Goal: Task Accomplishment & Management: Manage account settings

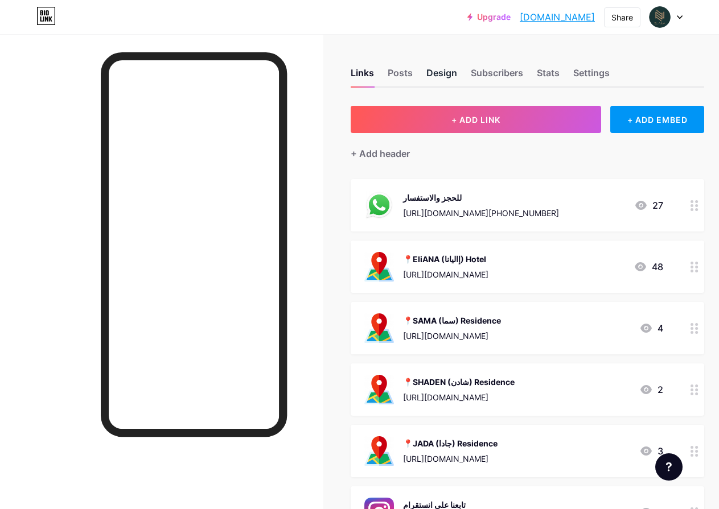
click at [446, 75] on div "Design" at bounding box center [441, 76] width 31 height 20
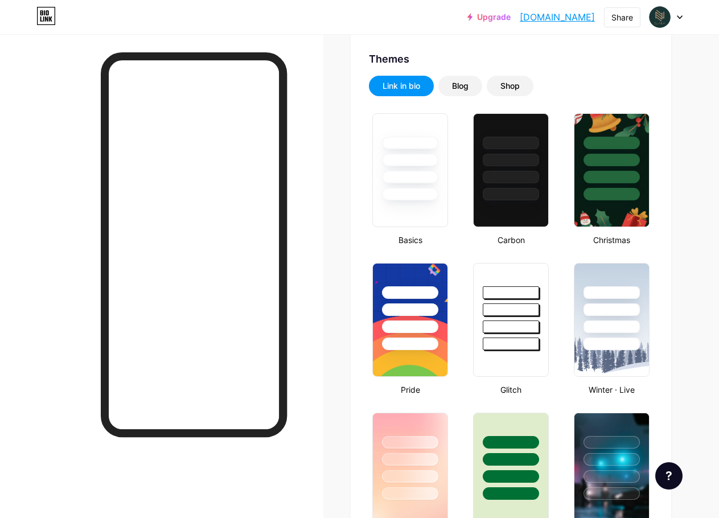
scroll to position [228, 0]
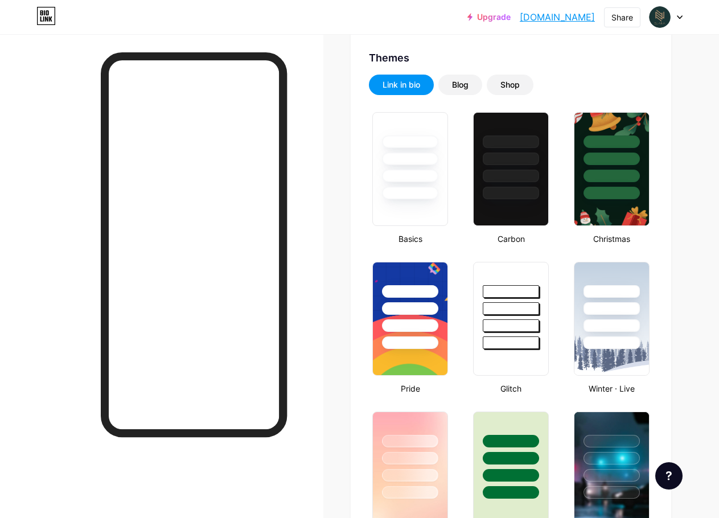
type input "#1a3535"
type input "#000000"
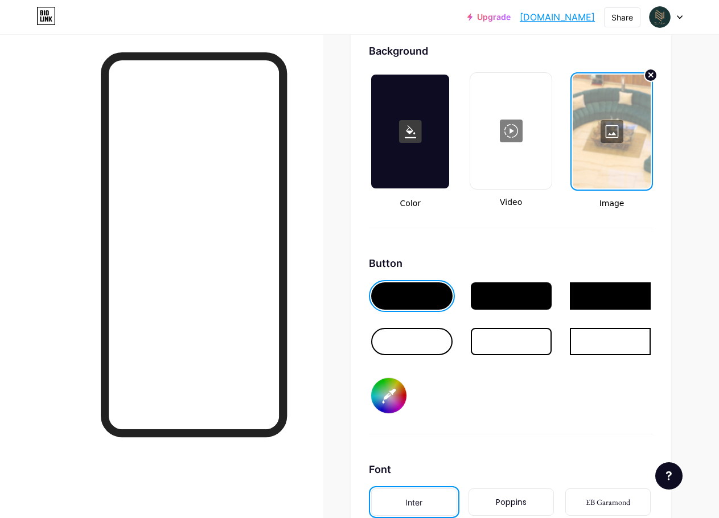
scroll to position [1537, 0]
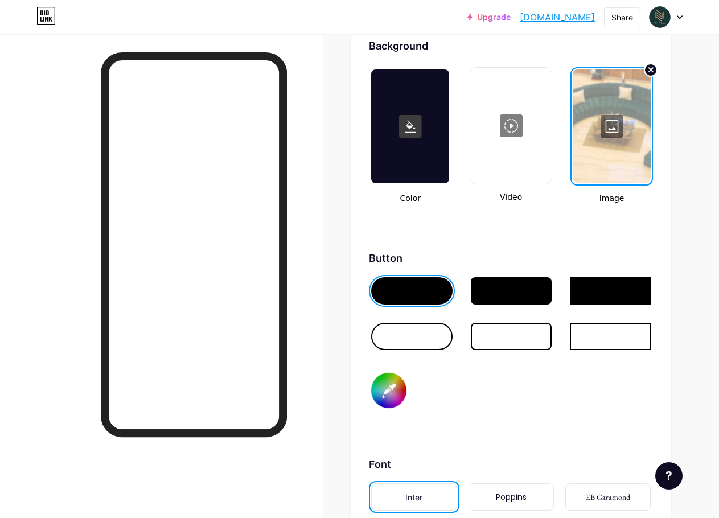
click at [412, 336] on div at bounding box center [411, 336] width 81 height 27
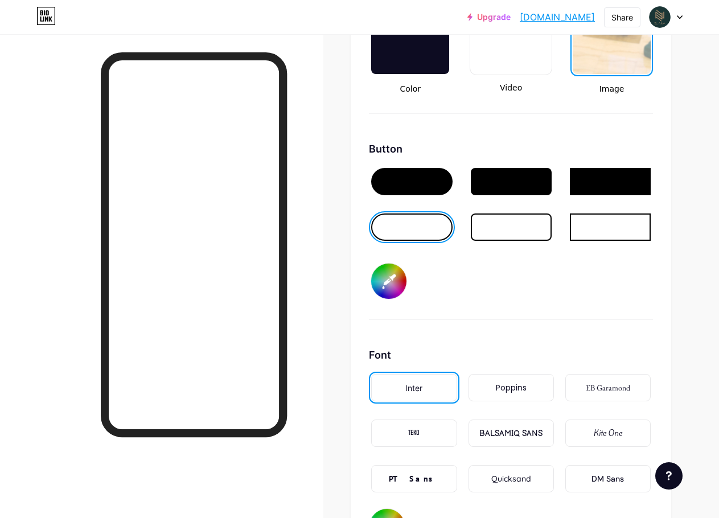
scroll to position [1634, 0]
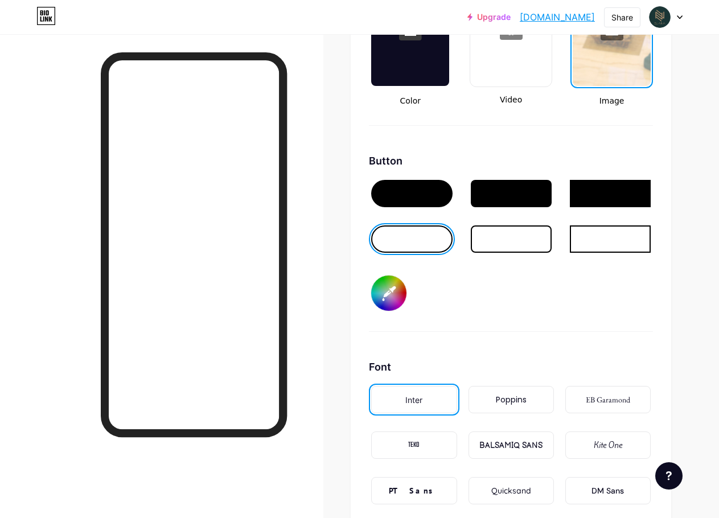
click at [393, 292] on input "#1a3535" at bounding box center [388, 292] width 35 height 35
type input "#b59473"
click at [449, 286] on div "Button #b59473" at bounding box center [511, 242] width 284 height 179
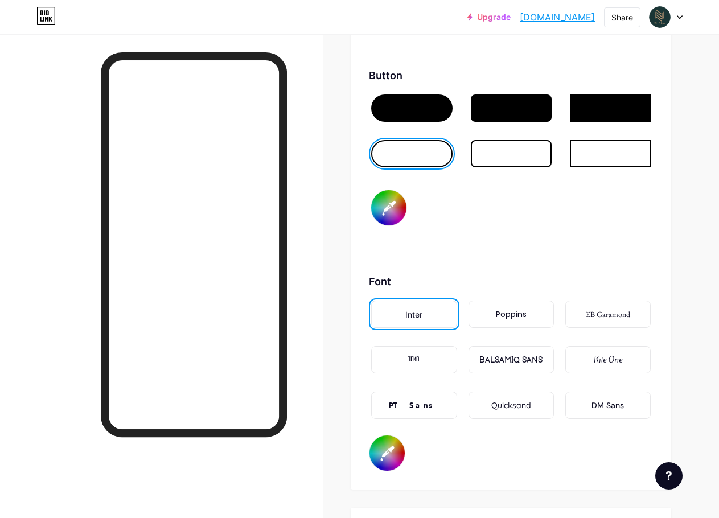
scroll to position [1748, 0]
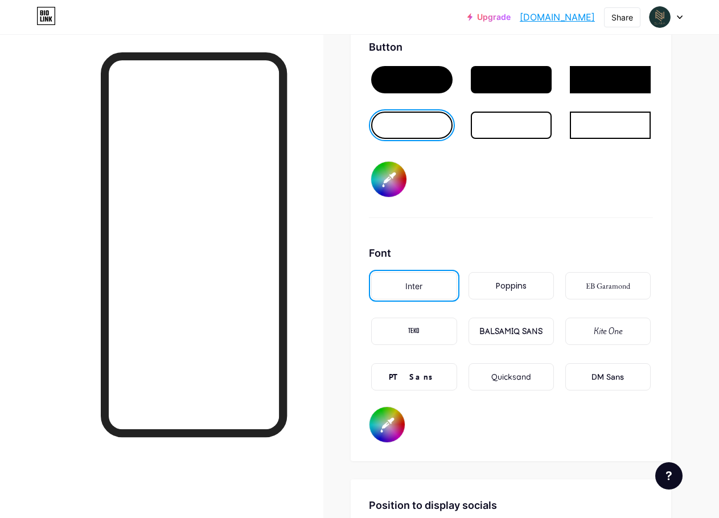
click at [503, 285] on div "Poppins" at bounding box center [511, 286] width 31 height 12
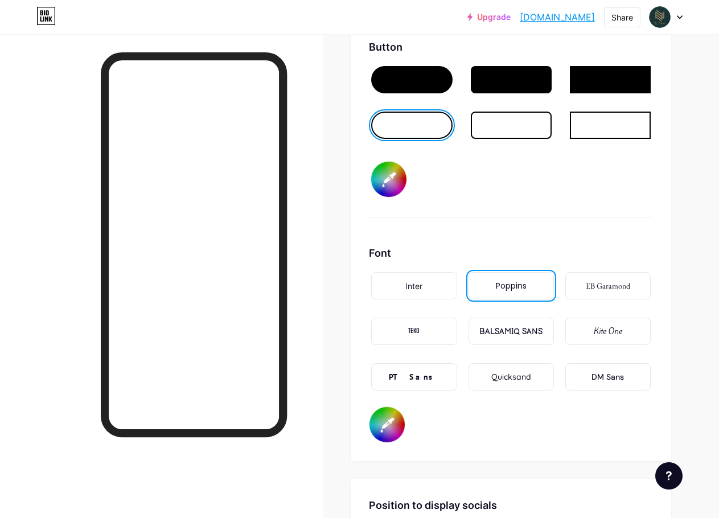
click at [598, 286] on div "EB Garamond" at bounding box center [608, 286] width 44 height 12
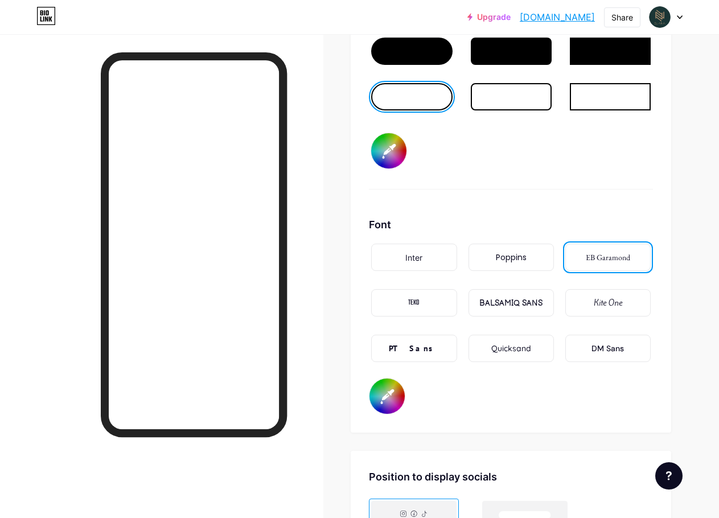
scroll to position [1805, 0]
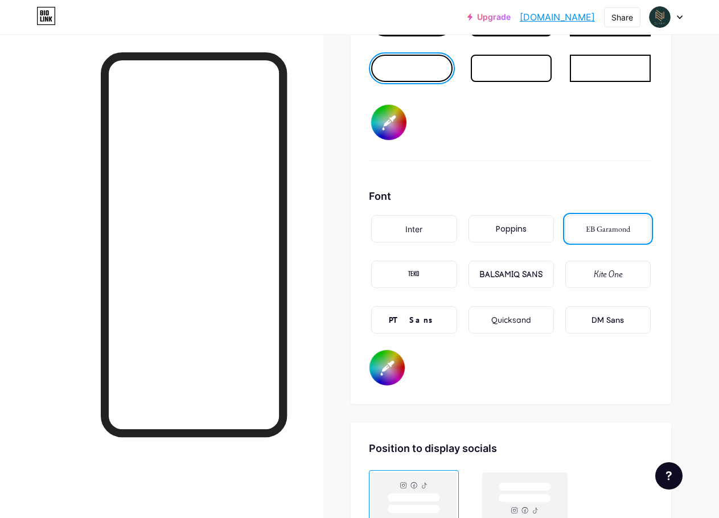
click at [420, 274] on div "TEKO" at bounding box center [413, 275] width 11 height 12
click at [509, 273] on div "BALSAMIQ SANS" at bounding box center [510, 275] width 63 height 12
click at [593, 273] on div "Kite One" at bounding box center [607, 274] width 85 height 27
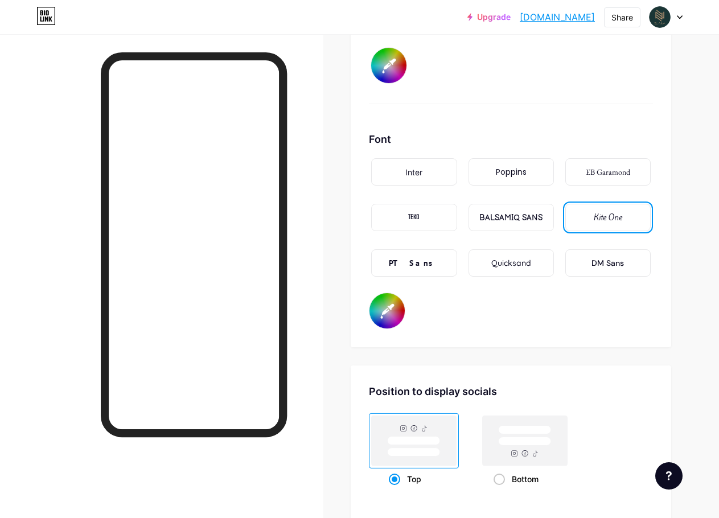
click at [602, 264] on div "DM Sans" at bounding box center [607, 263] width 32 height 12
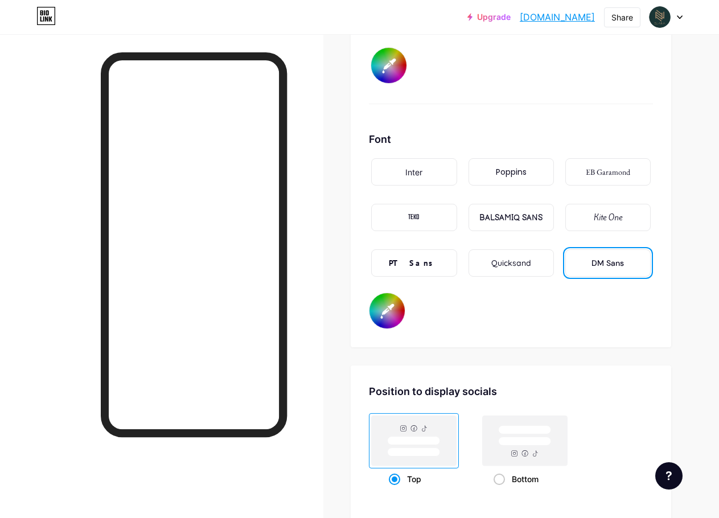
click at [513, 263] on div "Quicksand" at bounding box center [511, 263] width 40 height 12
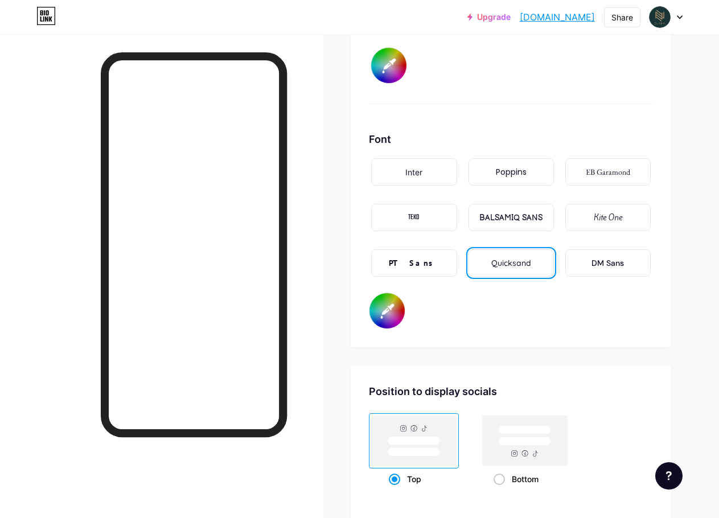
click at [421, 262] on div "PT Sans" at bounding box center [414, 263] width 50 height 12
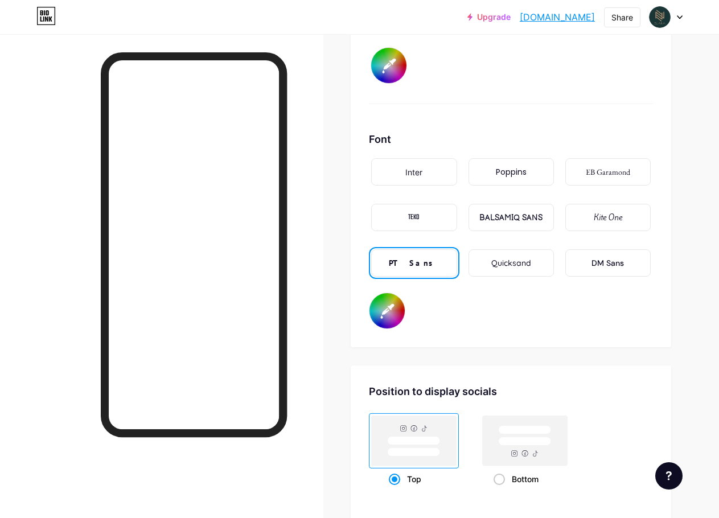
click at [420, 220] on div "TEKO" at bounding box center [413, 218] width 11 height 12
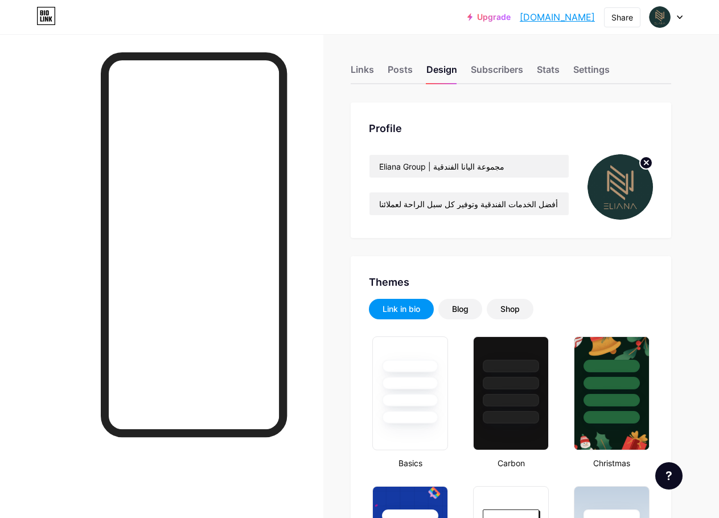
scroll to position [0, 0]
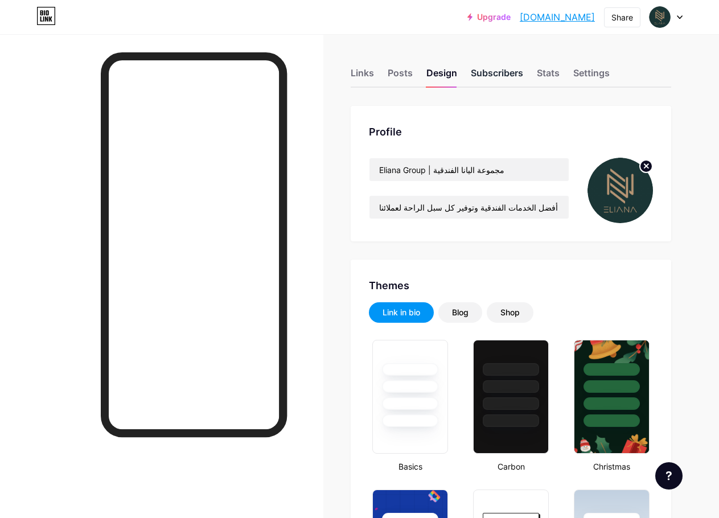
click at [495, 73] on div "Subscribers" at bounding box center [497, 76] width 52 height 20
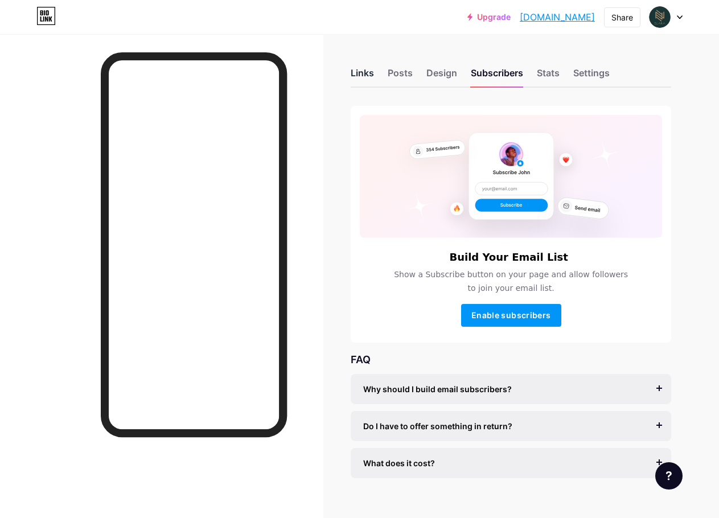
click at [365, 72] on div "Links" at bounding box center [362, 76] width 23 height 20
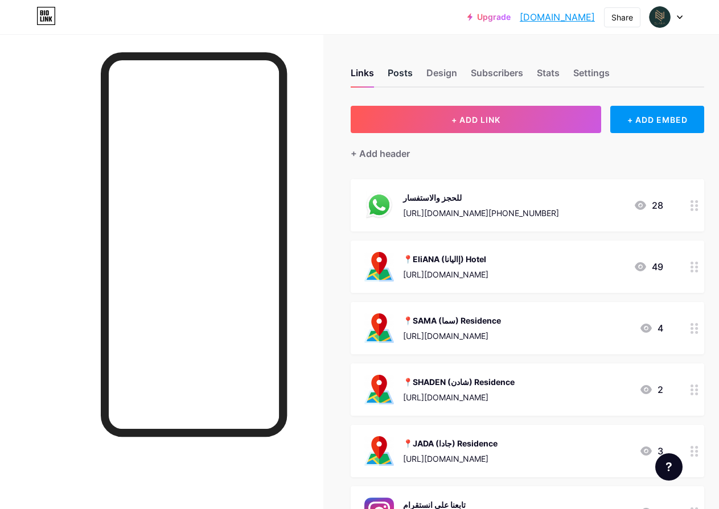
click at [401, 75] on div "Posts" at bounding box center [400, 76] width 25 height 20
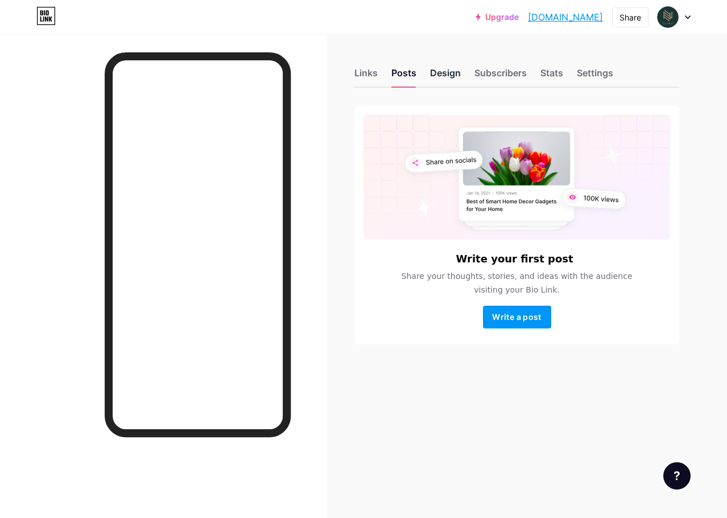
click at [443, 74] on div "Design" at bounding box center [445, 76] width 31 height 20
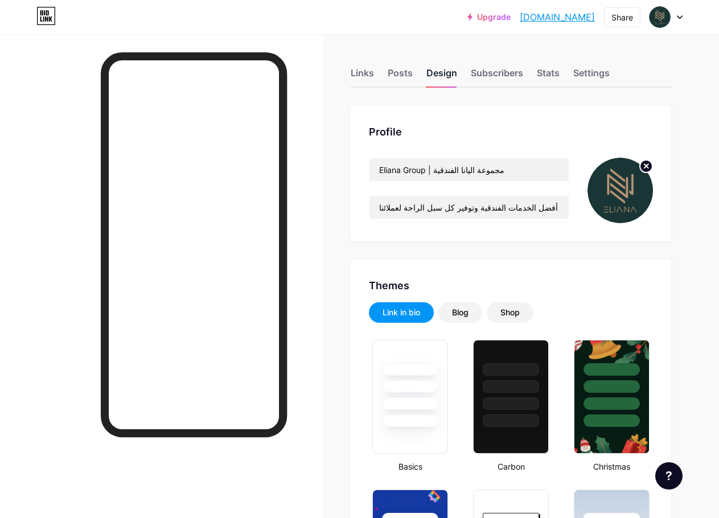
type input "#000000"
click at [508, 73] on div "Subscribers" at bounding box center [497, 76] width 52 height 20
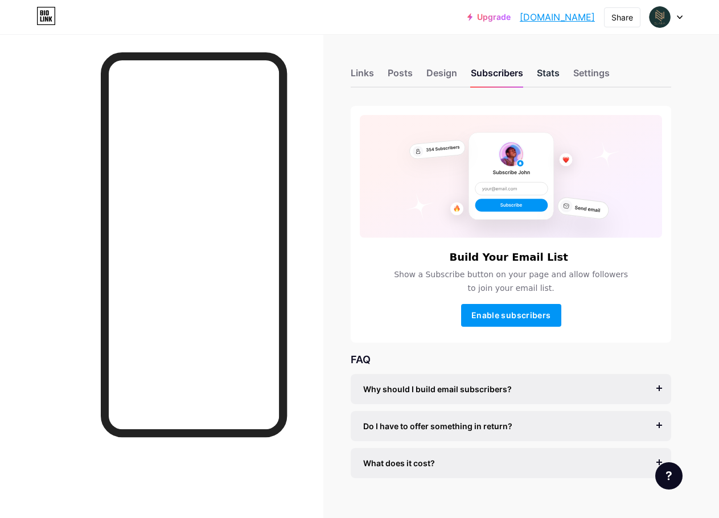
click at [550, 70] on div "Stats" at bounding box center [548, 76] width 23 height 20
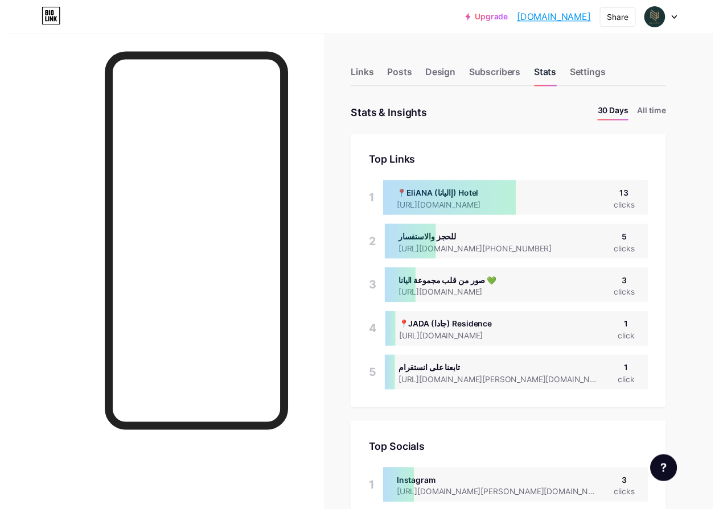
scroll to position [518, 719]
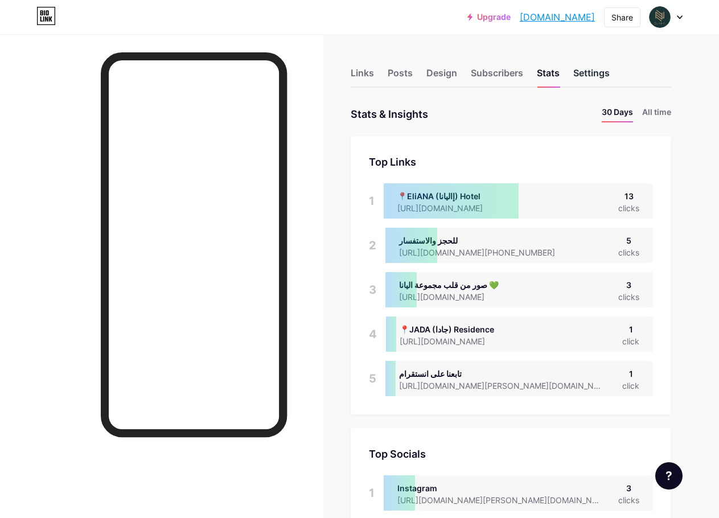
click at [594, 71] on div "Settings" at bounding box center [591, 76] width 36 height 20
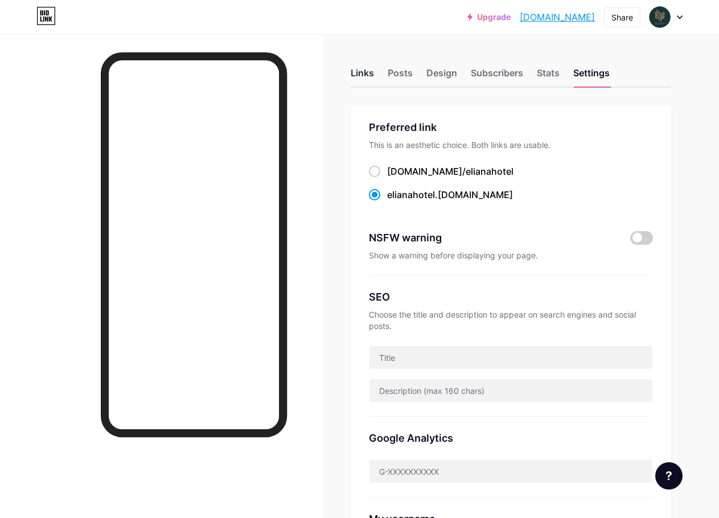
click at [368, 72] on div "Links" at bounding box center [362, 76] width 23 height 20
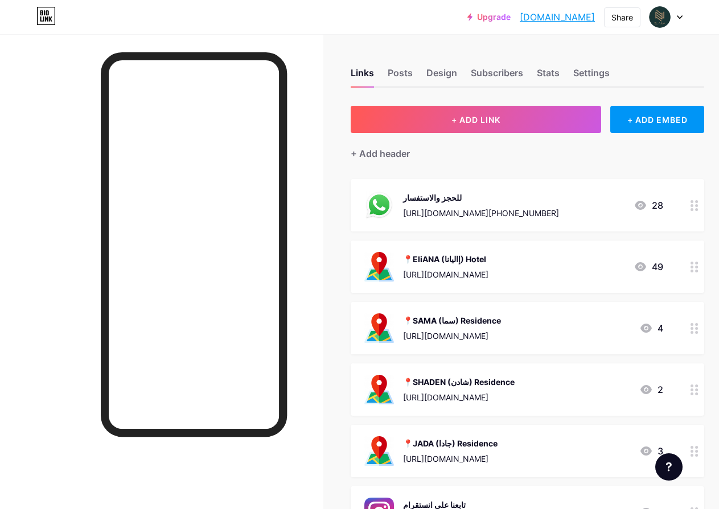
click at [426, 202] on div "للحجز والاستفسار" at bounding box center [481, 198] width 156 height 12
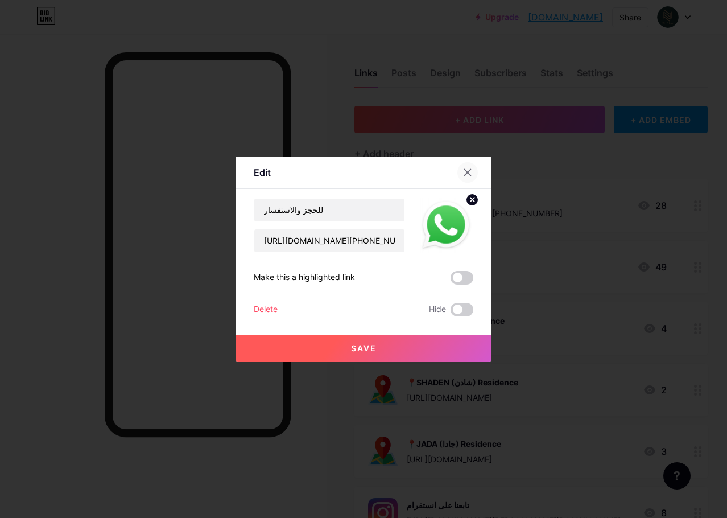
click at [472, 171] on icon at bounding box center [467, 172] width 9 height 9
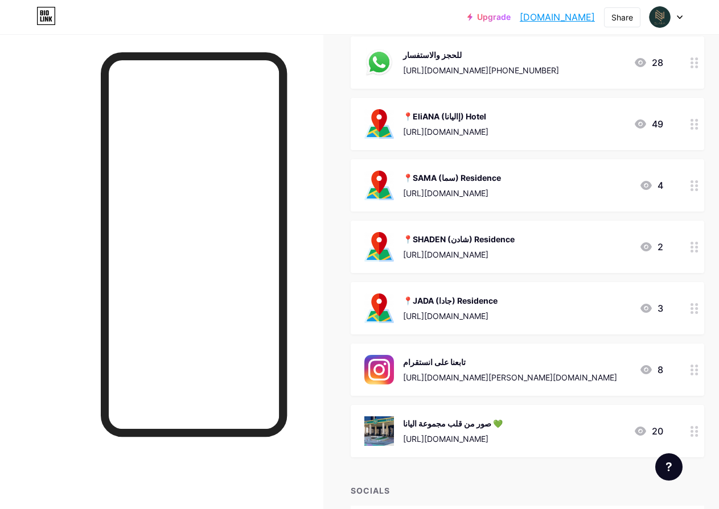
scroll to position [171, 0]
